Goal: Check status: Check status

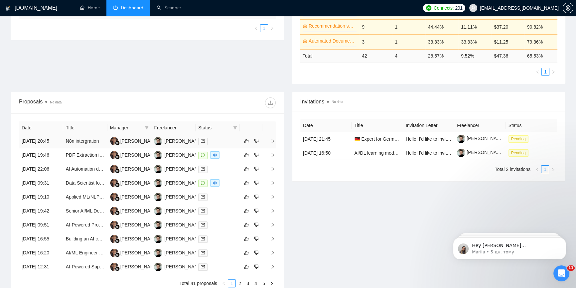
scroll to position [107, 0]
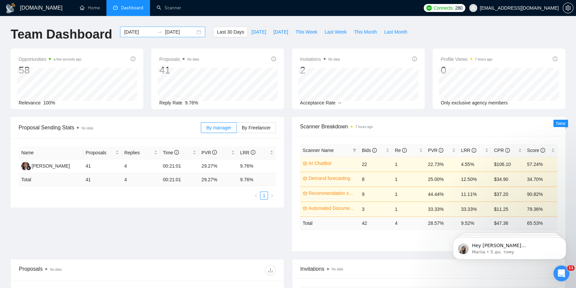
click at [192, 32] on div "[DATE] [DATE]" at bounding box center [162, 32] width 85 height 11
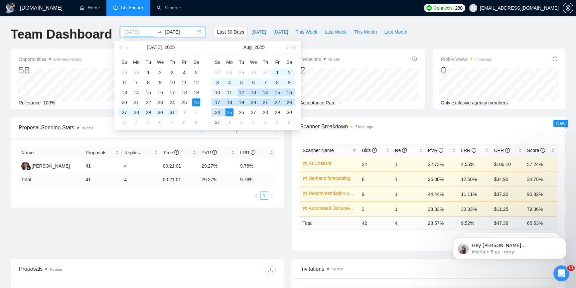
type input "[DATE]"
click at [222, 93] on div "10" at bounding box center [218, 93] width 8 height 8
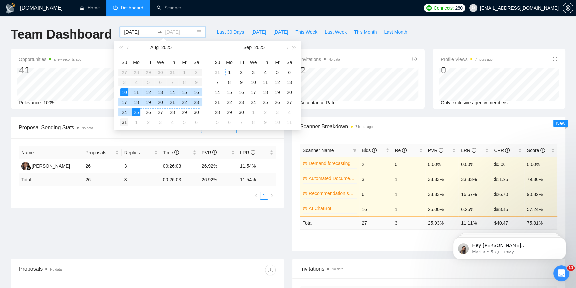
type input "[DATE]"
click at [126, 123] on div "31" at bounding box center [124, 122] width 8 height 8
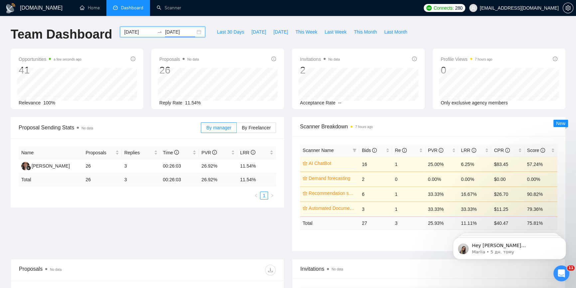
scroll to position [30, 0]
